Goal: Task Accomplishment & Management: Use online tool/utility

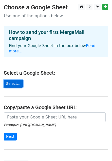
click at [15, 80] on link "Select..." at bounding box center [13, 84] width 19 height 8
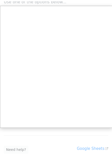
scroll to position [15, 0]
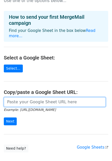
click at [57, 97] on input "url" at bounding box center [55, 102] width 102 height 10
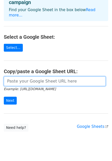
scroll to position [41, 0]
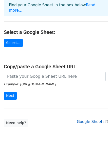
click at [92, 119] on link "Google Sheets" at bounding box center [92, 121] width 31 height 5
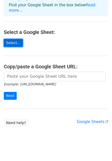
click at [12, 39] on link "Select..." at bounding box center [13, 43] width 19 height 8
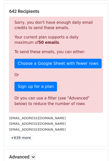
scroll to position [92, 0]
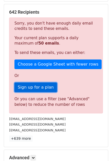
click at [40, 83] on link "Sign up for a plan" at bounding box center [35, 87] width 42 height 10
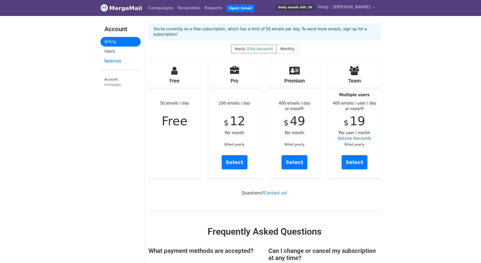
click at [109, 52] on link "Users" at bounding box center [121, 52] width 40 height 10
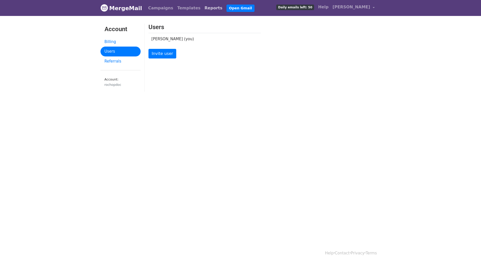
click at [203, 9] on link "Reports" at bounding box center [214, 8] width 22 height 10
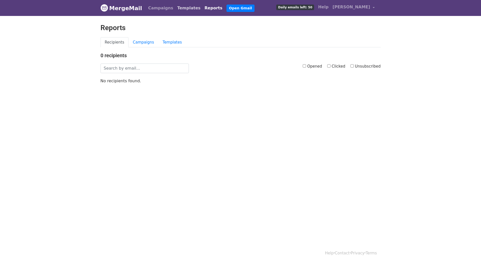
click at [180, 8] on link "Templates" at bounding box center [188, 8] width 27 height 10
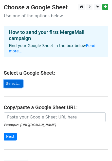
click at [14, 80] on link "Select..." at bounding box center [13, 84] width 19 height 8
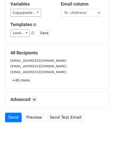
scroll to position [55, 0]
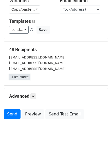
click at [21, 77] on link "+45 more" at bounding box center [19, 77] width 21 height 6
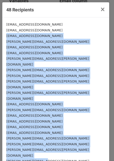
drag, startPoint x: 7, startPoint y: 36, endPoint x: 69, endPoint y: 136, distance: 118.2
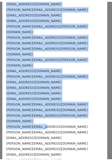
scroll to position [0, 0]
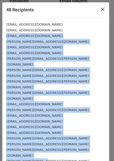
click at [30, 50] on div "ad@miir.com" at bounding box center [55, 53] width 99 height 6
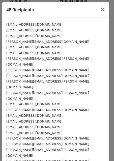
click at [7, 36] on small "mountainliang@tw.maxxis.com" at bounding box center [34, 36] width 56 height 4
click at [101, 10] on span "×" at bounding box center [102, 9] width 5 height 7
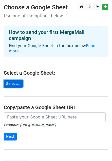
click at [13, 80] on link "Select..." at bounding box center [13, 84] width 19 height 8
click at [12, 80] on link "Select..." at bounding box center [13, 84] width 19 height 8
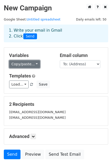
click at [33, 64] on link "Copy/paste..." at bounding box center [24, 64] width 31 height 8
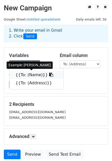
click at [26, 75] on link "{{To: (Name)}}" at bounding box center [36, 75] width 54 height 8
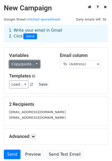
click at [32, 64] on link "Copy/paste..." at bounding box center [24, 64] width 31 height 8
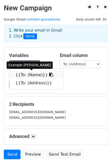
click at [23, 75] on link "{{To: (Name)}}" at bounding box center [36, 75] width 54 height 8
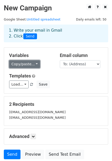
click at [33, 63] on link "Copy/paste..." at bounding box center [24, 64] width 31 height 8
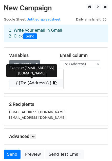
click at [31, 82] on link "{{To: (Address)}}" at bounding box center [36, 83] width 54 height 8
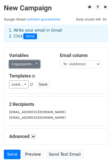
click at [32, 64] on link "Copy/paste..." at bounding box center [24, 64] width 31 height 8
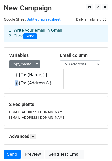
click at [10, 87] on div "{{To: (Name)}} {{To: (Address)}}" at bounding box center [36, 78] width 54 height 21
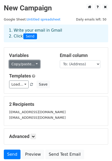
click at [33, 63] on link "Copy/paste..." at bounding box center [24, 64] width 31 height 8
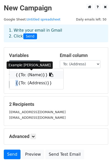
click at [31, 75] on link "{{To: (Name)}}" at bounding box center [36, 75] width 54 height 8
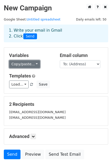
click at [34, 64] on link "Copy/paste..." at bounding box center [24, 64] width 31 height 8
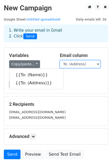
click at [99, 64] on select "To: (Name) To: (Address)" at bounding box center [80, 64] width 40 height 8
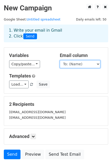
click at [60, 60] on select "To: (Name) To: (Address)" at bounding box center [80, 64] width 40 height 8
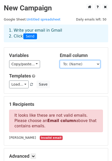
click at [98, 63] on select "To: (Name) To: (Address)" at bounding box center [80, 64] width 40 height 8
select select "To: (Address)"
click at [60, 60] on select "To: (Name) To: (Address)" at bounding box center [80, 64] width 40 height 8
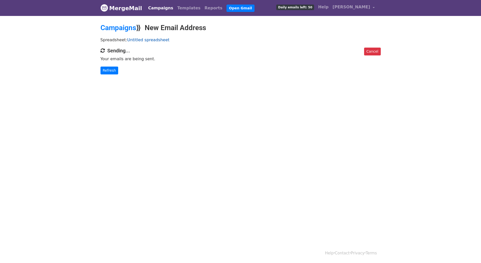
click at [139, 40] on link "Untitled spreadsheet" at bounding box center [148, 39] width 42 height 5
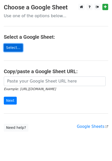
click at [11, 45] on link "Select..." at bounding box center [13, 48] width 19 height 8
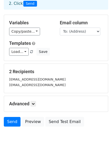
scroll to position [40, 0]
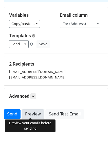
click at [32, 113] on link "Preview" at bounding box center [33, 114] width 22 height 10
drag, startPoint x: 32, startPoint y: 112, endPoint x: 29, endPoint y: 113, distance: 3.5
click at [29, 113] on link "Preview" at bounding box center [33, 114] width 22 height 10
click at [32, 113] on link "Preview" at bounding box center [33, 114] width 22 height 10
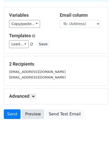
click at [32, 113] on link "Preview" at bounding box center [33, 114] width 22 height 10
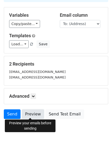
click at [32, 113] on link "Preview" at bounding box center [33, 114] width 22 height 10
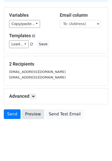
click at [32, 113] on link "Preview" at bounding box center [33, 114] width 22 height 10
click at [33, 114] on link "Preview" at bounding box center [33, 114] width 22 height 10
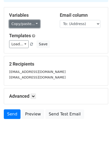
click at [33, 24] on link "Copy/paste..." at bounding box center [24, 24] width 31 height 8
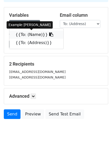
click at [25, 35] on link "{{To: (Name)}}" at bounding box center [36, 35] width 54 height 8
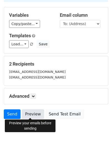
click at [30, 112] on link "Preview" at bounding box center [33, 114] width 22 height 10
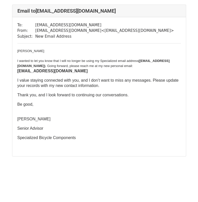
scroll to position [6, 0]
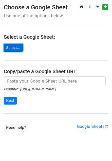
click at [11, 47] on link "Select..." at bounding box center [13, 48] width 19 height 8
click at [12, 47] on link "Select..." at bounding box center [13, 48] width 19 height 8
click at [9, 48] on link "Select..." at bounding box center [13, 48] width 19 height 8
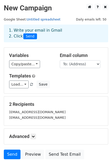
click at [42, 20] on link "Untitled spreadsheet" at bounding box center [44, 19] width 34 height 4
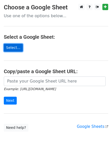
click at [13, 47] on link "Select..." at bounding box center [13, 48] width 19 height 8
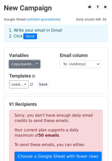
click at [33, 64] on link "Copy/paste..." at bounding box center [24, 64] width 31 height 8
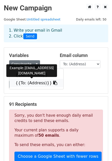
click at [29, 82] on link "{{To: (Address)}}" at bounding box center [36, 83] width 54 height 8
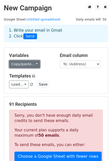
click at [34, 63] on link "Copy/paste..." at bounding box center [24, 64] width 31 height 8
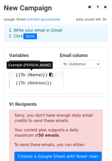
click at [30, 73] on link "{{To: (Name)}}" at bounding box center [36, 75] width 54 height 8
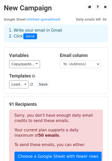
click at [89, 101] on h5 "91 Recipients" at bounding box center [56, 104] width 94 height 6
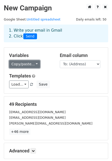
click at [32, 64] on link "Copy/paste..." at bounding box center [24, 64] width 31 height 8
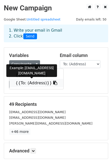
click at [29, 83] on link "{{To: (Address)}}" at bounding box center [36, 83] width 54 height 8
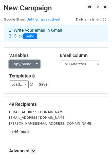
click at [32, 64] on link "Copy/paste..." at bounding box center [24, 64] width 31 height 8
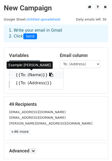
click at [31, 75] on link "{{To: (Name)}}" at bounding box center [36, 75] width 54 height 8
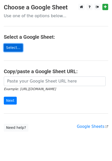
click at [13, 47] on link "Select..." at bounding box center [13, 48] width 19 height 8
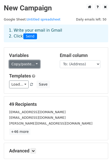
click at [35, 64] on link "Copy/paste..." at bounding box center [24, 64] width 31 height 8
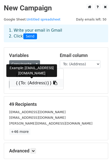
click at [33, 82] on link "{{To: (Address)}}" at bounding box center [36, 83] width 54 height 8
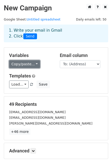
click at [32, 63] on link "Copy/paste..." at bounding box center [24, 64] width 31 height 8
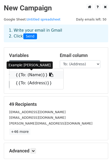
click at [33, 75] on link "{{To: (Name)}}" at bounding box center [36, 75] width 54 height 8
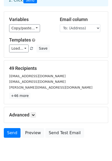
scroll to position [55, 0]
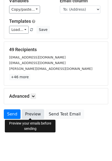
click at [33, 113] on link "Preview" at bounding box center [33, 114] width 22 height 10
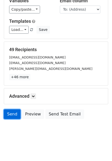
click at [13, 113] on link "Send" at bounding box center [12, 114] width 17 height 10
click at [10, 112] on link "Send" at bounding box center [12, 114] width 17 height 10
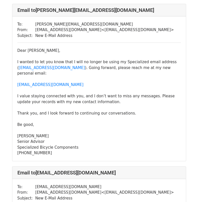
scroll to position [3316, 0]
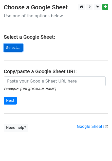
click at [11, 47] on link "Select..." at bounding box center [13, 48] width 19 height 8
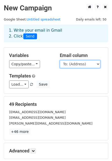
click at [98, 63] on select "To: (Name) To: (Address)" at bounding box center [80, 64] width 40 height 8
click at [60, 60] on select "To: (Name) To: (Address)" at bounding box center [80, 64] width 40 height 8
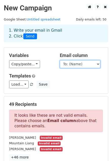
click at [96, 64] on select "To: (Name) To: (Address)" at bounding box center [80, 64] width 40 height 8
select select "To: (Address)"
click at [60, 60] on select "To: (Name) To: (Address)" at bounding box center [80, 64] width 40 height 8
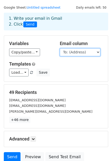
scroll to position [14, 0]
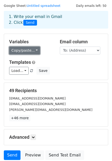
click at [33, 50] on link "Copy/paste..." at bounding box center [24, 51] width 31 height 8
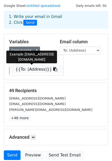
click at [34, 70] on link "{{To: (Address)}}" at bounding box center [36, 69] width 54 height 8
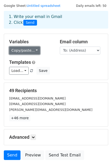
click at [32, 49] on link "Copy/paste..." at bounding box center [24, 51] width 31 height 8
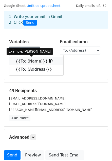
click at [27, 61] on link "{{To: (Name)}}" at bounding box center [36, 61] width 54 height 8
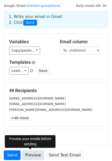
click at [33, 154] on link "Preview" at bounding box center [33, 155] width 22 height 10
click at [33, 152] on link "Preview" at bounding box center [33, 155] width 22 height 10
click at [30, 155] on link "Preview" at bounding box center [33, 155] width 22 height 10
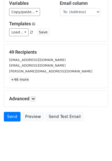
scroll to position [55, 0]
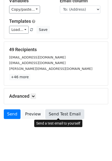
drag, startPoint x: 59, startPoint y: 111, endPoint x: 54, endPoint y: 112, distance: 5.2
drag, startPoint x: 52, startPoint y: 112, endPoint x: 48, endPoint y: 113, distance: 3.8
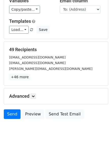
drag, startPoint x: 48, startPoint y: 113, endPoint x: 44, endPoint y: 124, distance: 11.6
drag, startPoint x: 43, startPoint y: 126, endPoint x: 103, endPoint y: 19, distance: 123.2
click at [103, 19] on div "Templates Load... No templates saved Save" at bounding box center [55, 25] width 101 height 15
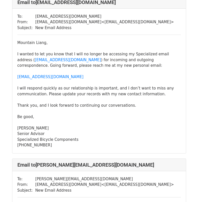
scroll to position [202, 0]
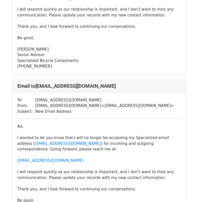
scroll to position [617, 0]
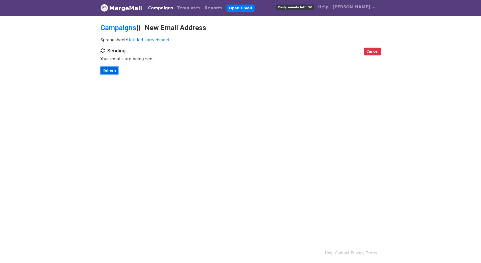
click at [108, 71] on link "Refresh" at bounding box center [110, 70] width 18 height 8
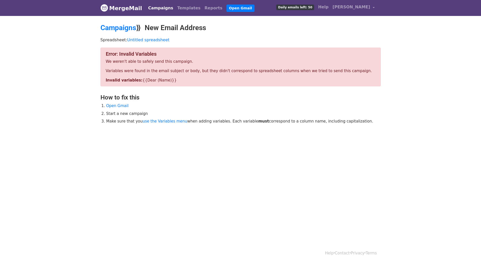
click at [294, 36] on div "Spreadsheet: Untitled spreadsheet" at bounding box center [241, 41] width 288 height 13
click at [167, 121] on link "use the Variables menu" at bounding box center [165, 121] width 45 height 5
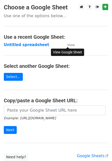
click at [69, 45] on small "View" at bounding box center [71, 45] width 8 height 4
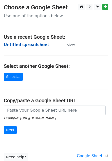
click at [29, 42] on strong "Untitled spreadsheet" at bounding box center [26, 44] width 45 height 5
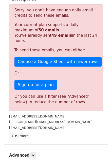
scroll to position [107, 0]
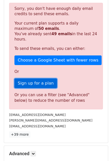
click at [41, 84] on link "Sign up for a plan" at bounding box center [35, 83] width 42 height 10
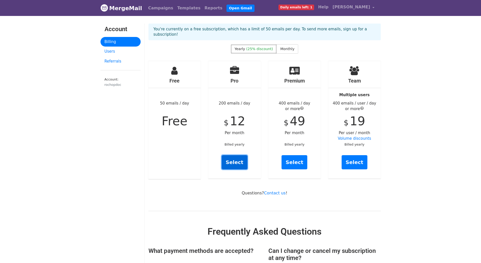
click at [237, 156] on link "Select" at bounding box center [235, 162] width 26 height 14
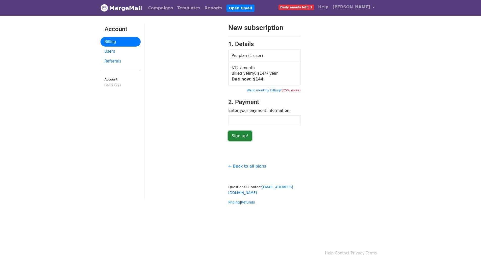
click at [238, 135] on input "Sign up!" at bounding box center [240, 136] width 24 height 10
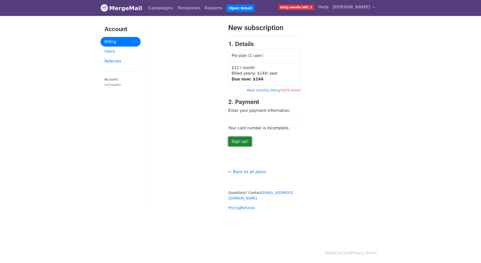
click at [239, 140] on input "Sign up!" at bounding box center [240, 141] width 24 height 10
click at [238, 141] on input "Sign up!" at bounding box center [240, 141] width 24 height 10
click at [237, 142] on input "Sign up!" at bounding box center [240, 141] width 24 height 10
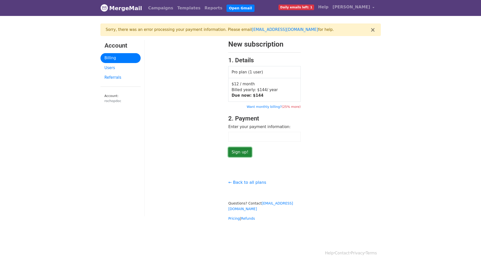
click at [242, 151] on input "Sign up!" at bounding box center [240, 152] width 24 height 10
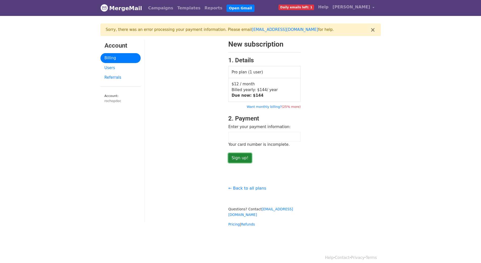
click at [241, 157] on input "Sign up!" at bounding box center [240, 158] width 24 height 10
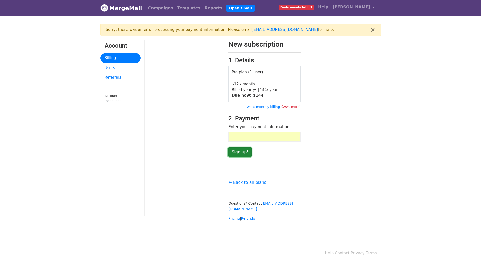
click at [239, 150] on input "Sign up!" at bounding box center [240, 152] width 24 height 10
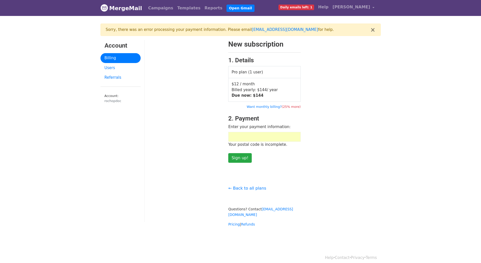
click at [259, 180] on div "← Back to all plans Questions? Contact support@mergemail.co Pricing | Refunds" at bounding box center [265, 202] width 80 height 47
click at [256, 146] on div "Your postal code is incomplete." at bounding box center [264, 145] width 73 height 6
click at [119, 57] on link "Billing" at bounding box center [121, 58] width 40 height 10
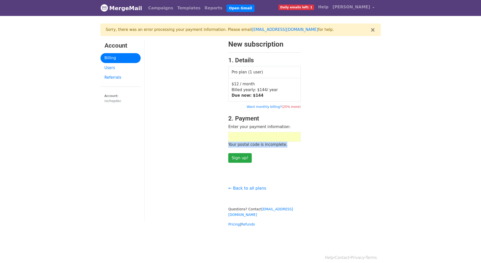
click at [119, 57] on link "Billing" at bounding box center [121, 58] width 40 height 10
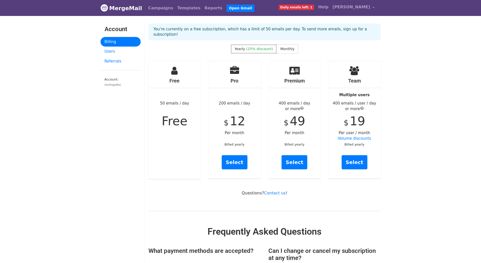
click at [112, 83] on div "rochopdoc" at bounding box center [121, 84] width 32 height 5
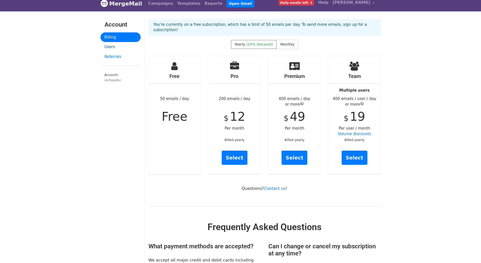
click at [111, 47] on link "Users" at bounding box center [121, 47] width 40 height 10
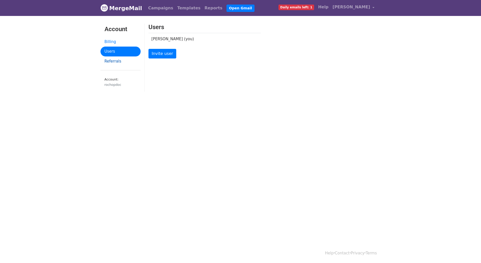
click at [110, 59] on link "Referrals" at bounding box center [121, 61] width 40 height 10
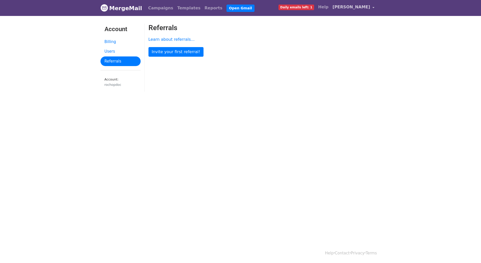
click at [351, 8] on span "[PERSON_NAME]" at bounding box center [352, 7] width 38 height 6
click at [342, 21] on link "Account" at bounding box center [349, 21] width 53 height 8
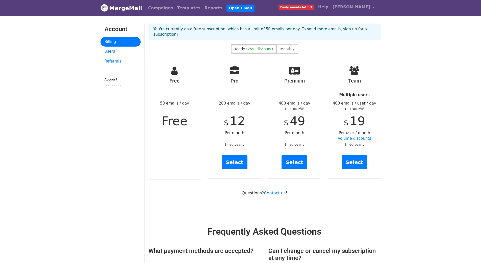
click at [310, 7] on span "Daily emails left: 1" at bounding box center [297, 8] width 36 height 6
click at [236, 156] on link "Select" at bounding box center [235, 162] width 26 height 14
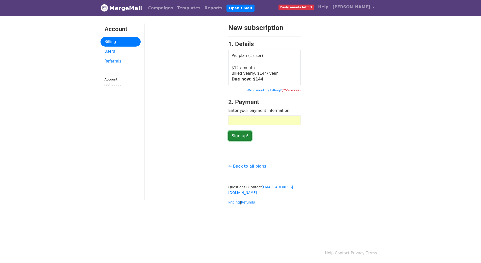
click at [240, 136] on input "Sign up!" at bounding box center [240, 136] width 24 height 10
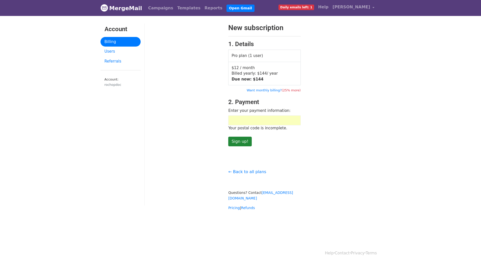
click at [240, 136] on form "New subscription 1. Details Pro plan (1 user) $12 / month Billed yearly: $ 144 …" at bounding box center [264, 85] width 73 height 123
click at [238, 141] on input "Sign up!" at bounding box center [240, 141] width 24 height 10
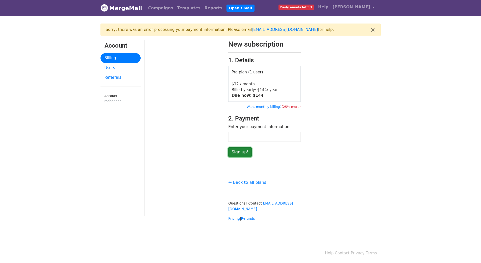
click at [238, 151] on input "Sign up!" at bounding box center [240, 152] width 24 height 10
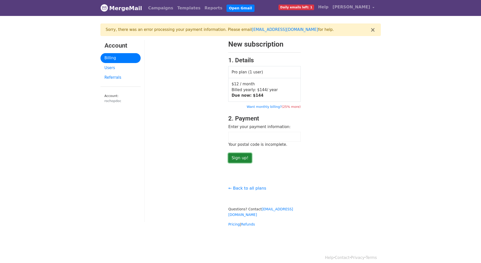
click at [240, 158] on input "Sign up!" at bounding box center [240, 158] width 24 height 10
click at [239, 157] on input "Sign up!" at bounding box center [240, 158] width 24 height 10
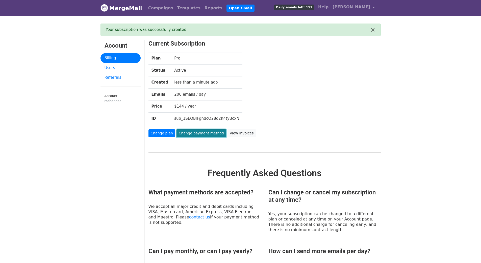
click at [201, 132] on link "Change payment method" at bounding box center [202, 133] width 50 height 8
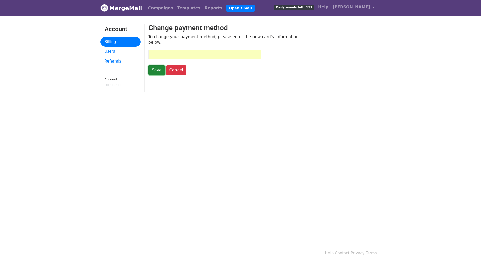
click at [155, 65] on input "Save" at bounding box center [157, 70] width 16 height 10
click at [158, 67] on input "Save" at bounding box center [157, 70] width 16 height 10
click at [194, 73] on div "Change payment method To change your payment method, please enter the new card'…" at bounding box center [265, 60] width 240 height 73
click at [226, 56] on div "Save Cancel" at bounding box center [205, 62] width 120 height 25
click at [162, 65] on input "Save" at bounding box center [157, 70] width 16 height 10
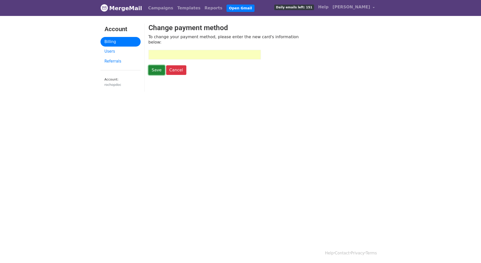
click at [162, 65] on input "Save" at bounding box center [157, 70] width 16 height 10
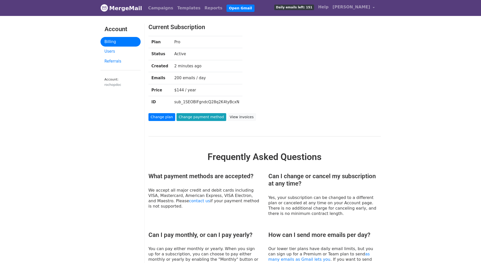
click at [264, 120] on div "Change plan Change payment method View invoices" at bounding box center [255, 117] width 220 height 8
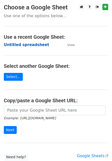
click at [16, 43] on strong "Untitled spreadsheet" at bounding box center [26, 44] width 45 height 5
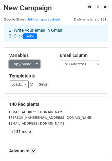
click at [34, 63] on link "Copy/paste..." at bounding box center [24, 64] width 31 height 8
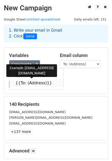
click at [31, 83] on link "{{To: (Address)}}" at bounding box center [36, 83] width 54 height 8
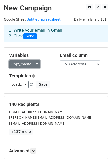
click at [34, 63] on link "Copy/paste..." at bounding box center [24, 64] width 31 height 8
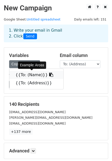
click at [31, 76] on link "{{To: (Name)}}" at bounding box center [36, 75] width 54 height 8
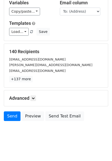
scroll to position [51, 0]
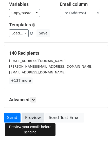
click at [27, 117] on link "Preview" at bounding box center [33, 118] width 22 height 10
click at [30, 115] on link "Preview" at bounding box center [33, 118] width 22 height 10
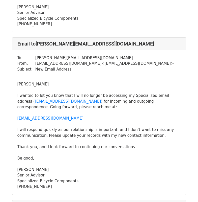
scroll to position [162, 0]
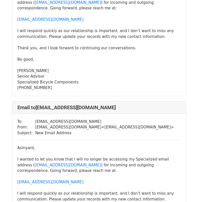
scroll to position [404, 0]
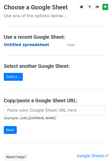
click at [22, 44] on strong "Untitled spreadsheet" at bounding box center [26, 44] width 45 height 5
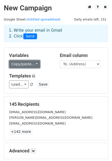
click at [31, 63] on link "Copy/paste..." at bounding box center [24, 64] width 31 height 8
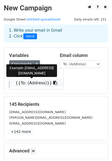
click at [24, 83] on link "{{To: (Address)}}" at bounding box center [36, 83] width 54 height 8
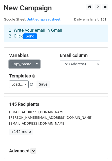
click at [33, 63] on link "Copy/paste..." at bounding box center [24, 64] width 31 height 8
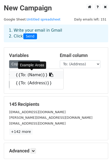
click at [28, 76] on link "{{To: (Name)}}" at bounding box center [36, 75] width 54 height 8
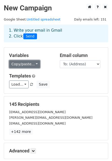
click at [35, 64] on link "Copy/paste..." at bounding box center [24, 64] width 31 height 8
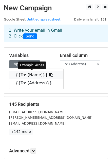
click at [30, 76] on link "{{To: (Name)}}" at bounding box center [36, 75] width 54 height 8
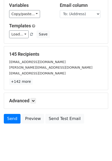
scroll to position [49, 0]
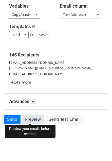
click at [33, 118] on link "Preview" at bounding box center [33, 119] width 22 height 10
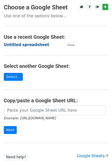
click at [23, 44] on strong "Untitled spreadsheet" at bounding box center [26, 44] width 45 height 5
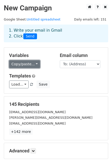
click at [34, 62] on link "Copy/paste..." at bounding box center [24, 64] width 31 height 8
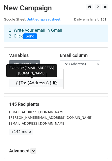
click at [29, 82] on link "{{To: (Address)}}" at bounding box center [36, 83] width 54 height 8
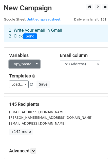
click at [32, 64] on link "Copy/paste..." at bounding box center [24, 64] width 31 height 8
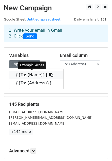
click at [27, 75] on link "{{To: (Name)}}" at bounding box center [36, 75] width 54 height 8
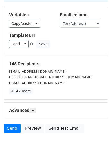
scroll to position [55, 0]
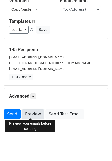
click at [31, 113] on link "Preview" at bounding box center [33, 114] width 22 height 10
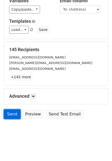
click at [13, 113] on link "Send" at bounding box center [12, 114] width 17 height 10
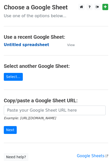
click at [22, 44] on strong "Untitled spreadsheet" at bounding box center [26, 44] width 45 height 5
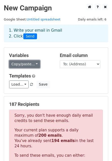
click at [33, 62] on link "Copy/paste..." at bounding box center [24, 64] width 31 height 8
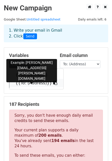
click at [26, 84] on link "{{To: (Address)}}" at bounding box center [36, 83] width 54 height 8
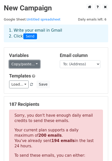
click at [32, 63] on link "Copy/paste..." at bounding box center [24, 64] width 31 height 8
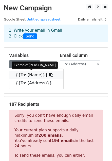
click at [26, 75] on link "{{To: (Name)}}" at bounding box center [36, 75] width 54 height 8
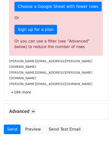
scroll to position [164, 0]
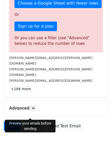
click at [31, 121] on link "Preview" at bounding box center [33, 126] width 22 height 10
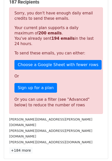
scroll to position [101, 0]
